Goal: Navigation & Orientation: Find specific page/section

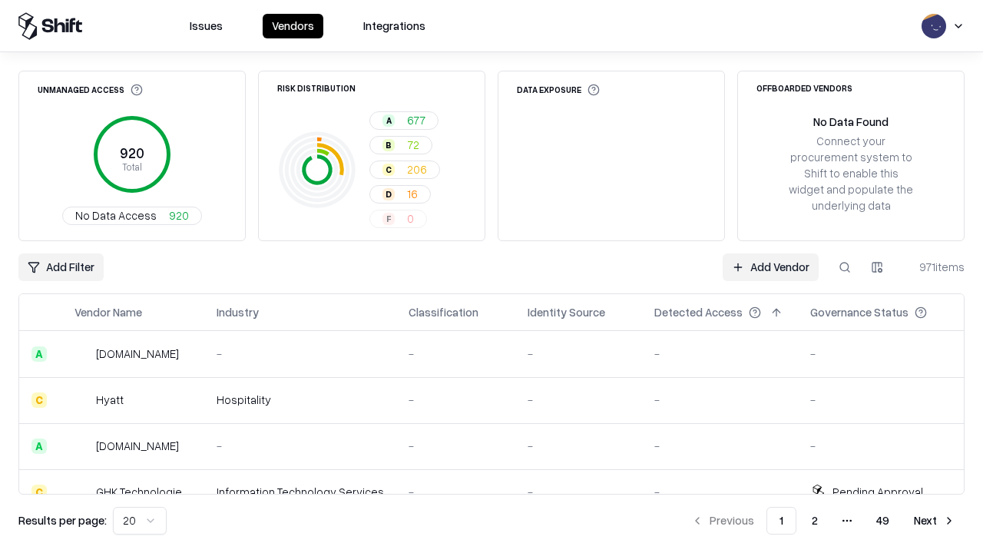
click at [140, 521] on html "Issues Vendors Integrations Unmanaged Access 920 Total No Data Access 920 Risk …" at bounding box center [491, 276] width 983 height 553
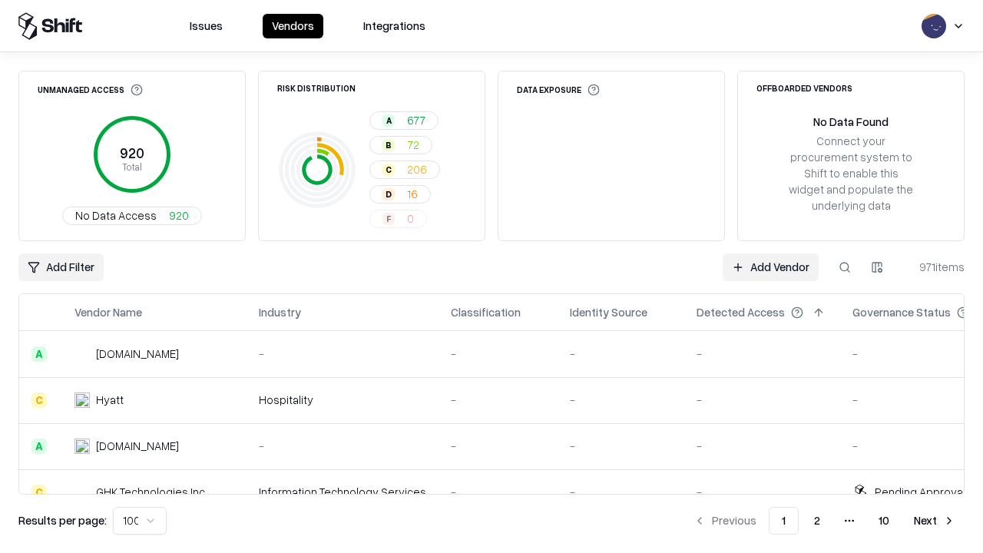
click at [935, 521] on button "Next" at bounding box center [935, 521] width 60 height 28
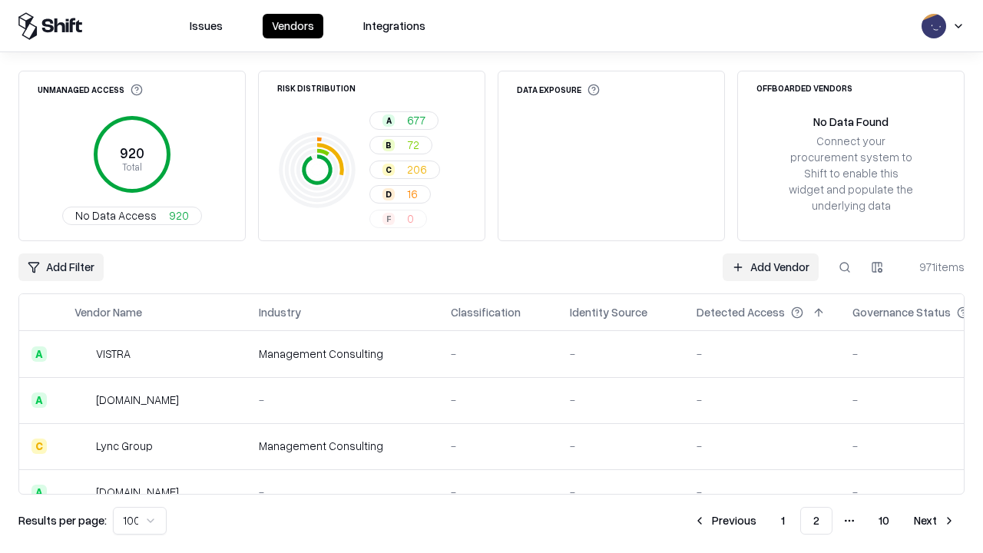
click at [935, 521] on button "Next" at bounding box center [935, 521] width 60 height 28
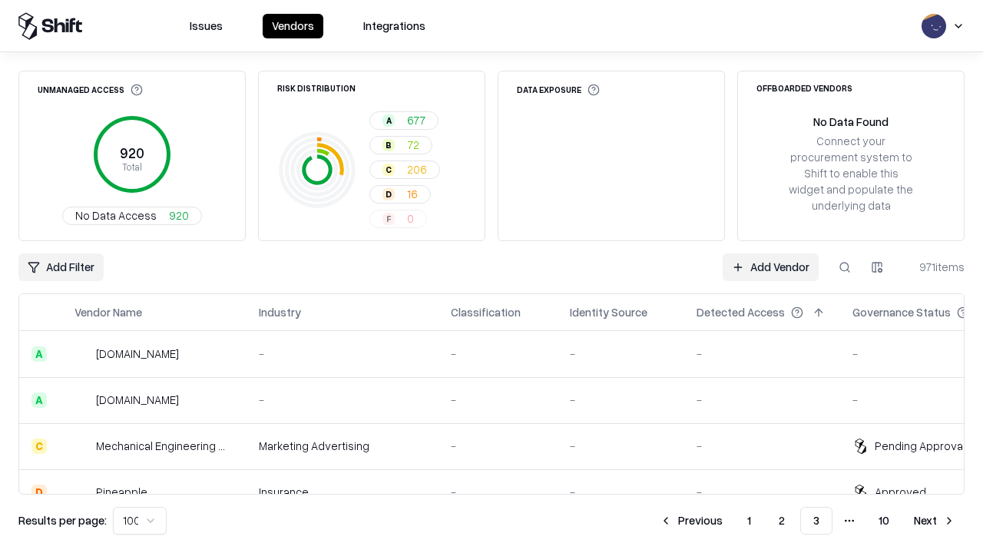
click at [935, 521] on button "Next" at bounding box center [935, 521] width 60 height 28
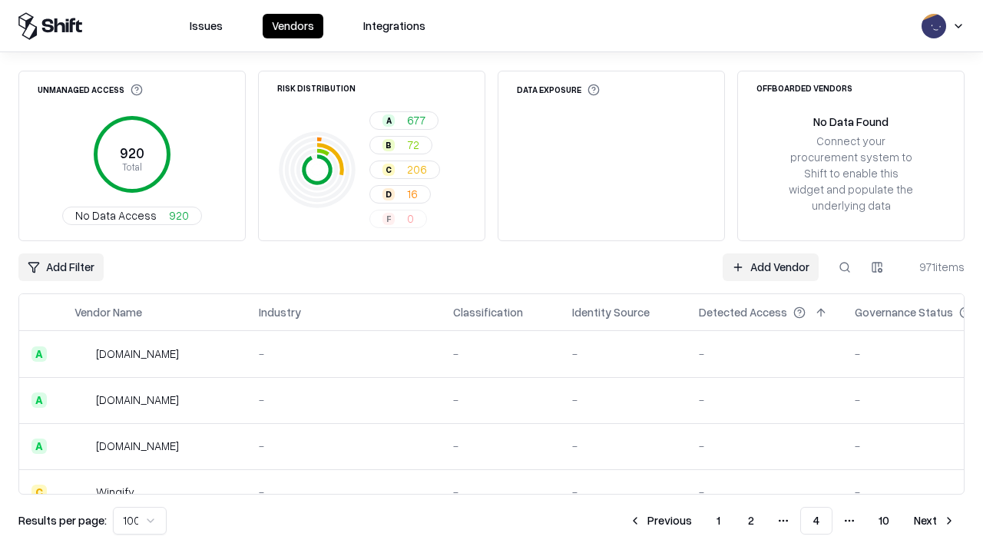
click at [935, 521] on button "Next" at bounding box center [935, 521] width 60 height 28
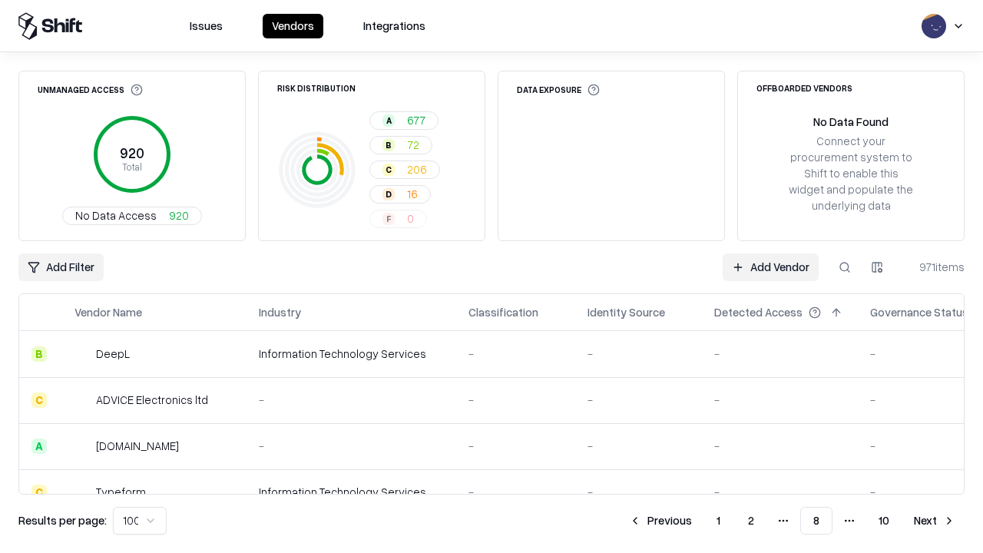
click at [935, 521] on button "Next" at bounding box center [935, 521] width 60 height 28
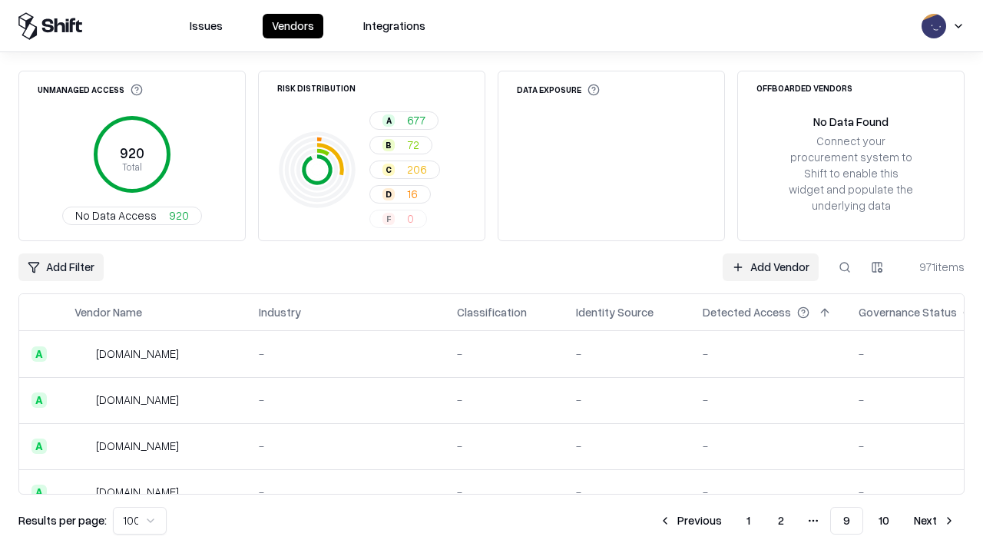
click at [935, 521] on button "Next" at bounding box center [935, 521] width 60 height 28
click at [725, 521] on button "Previous" at bounding box center [724, 521] width 81 height 28
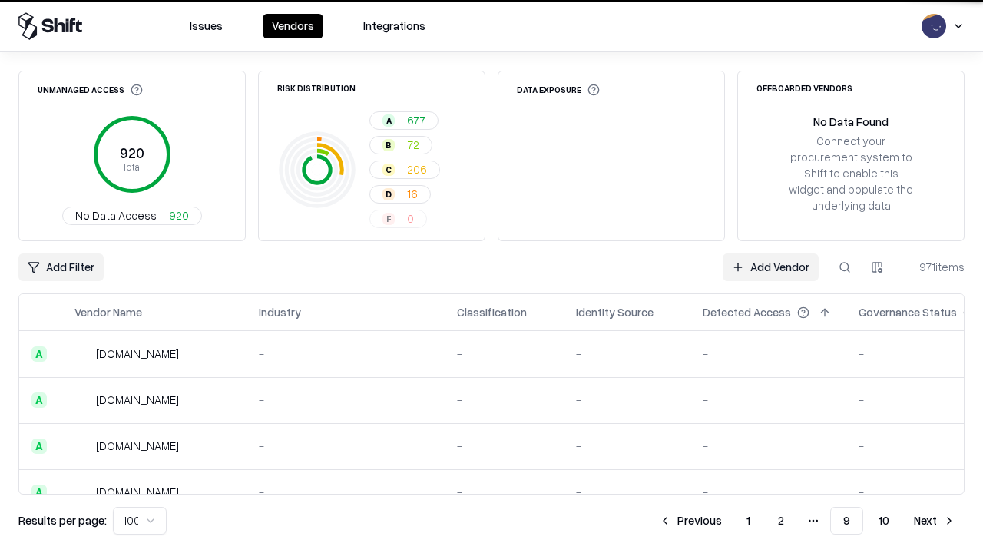
click at [691, 521] on button "Previous" at bounding box center [690, 521] width 81 height 28
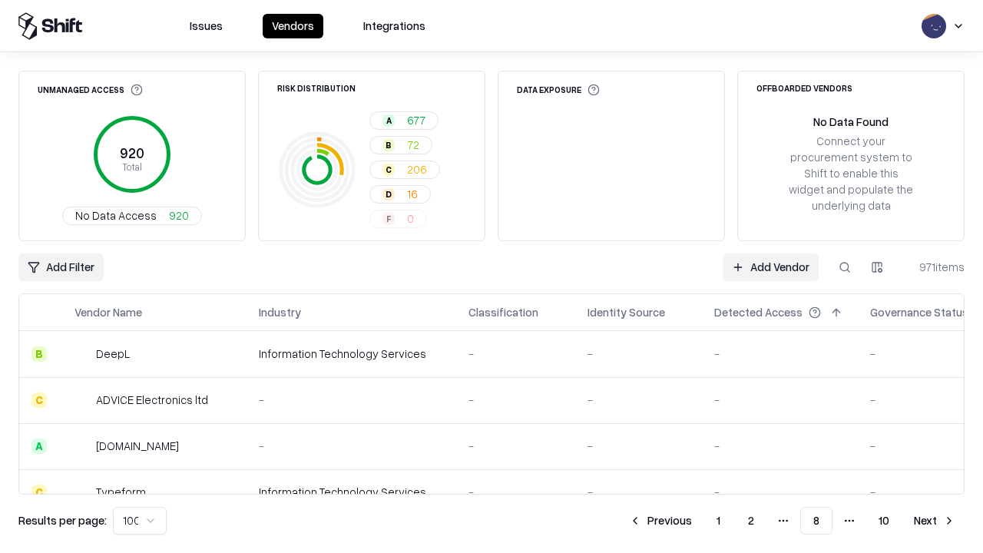
click at [661, 521] on button "Previous" at bounding box center [660, 521] width 81 height 28
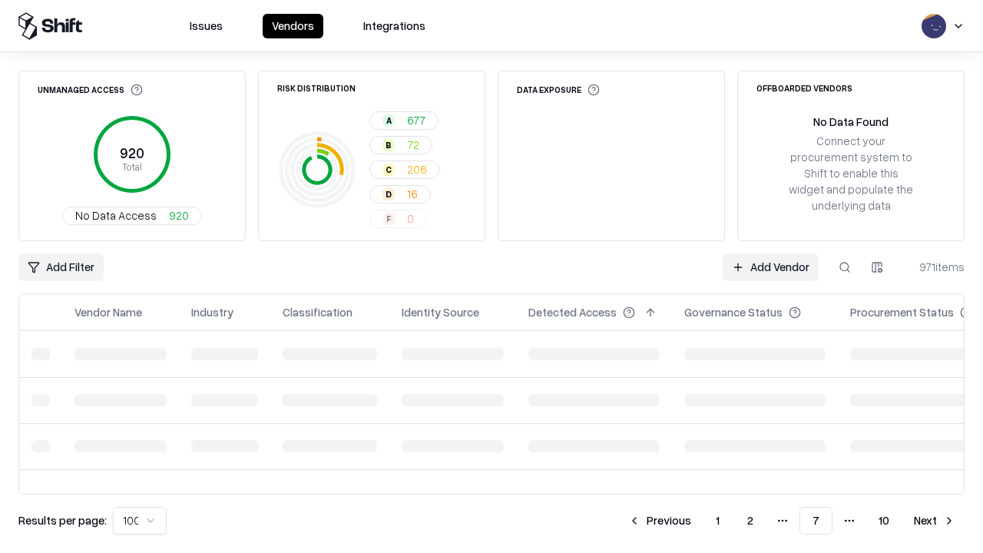
click at [660, 521] on button "Previous" at bounding box center [659, 521] width 81 height 28
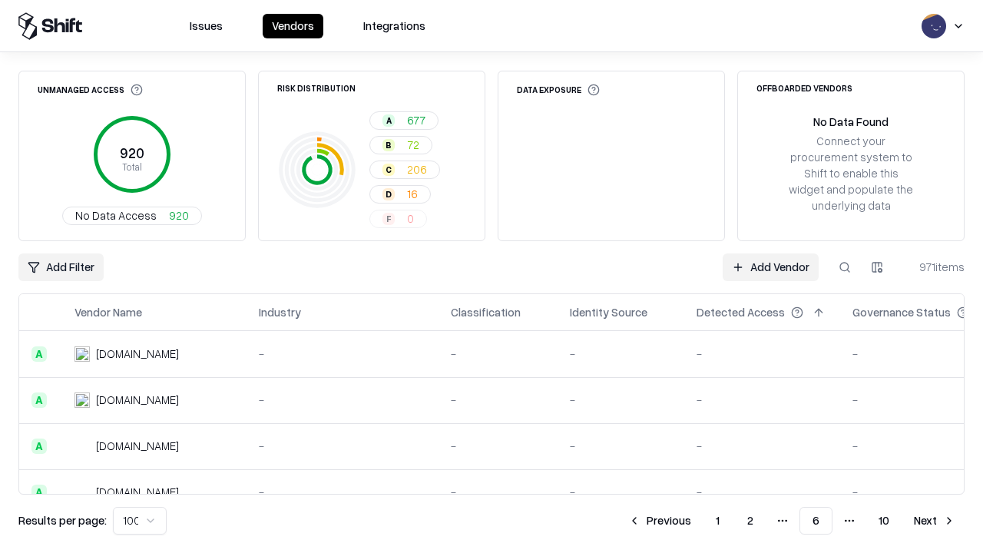
click at [660, 521] on button "Previous" at bounding box center [659, 521] width 81 height 28
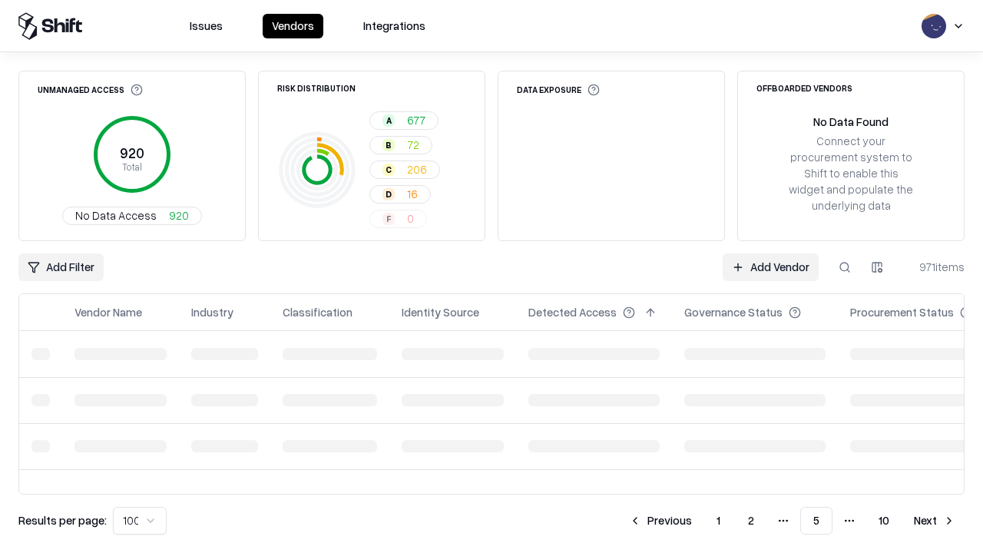
click at [661, 521] on button "Previous" at bounding box center [660, 521] width 81 height 28
